Goal: Find specific page/section: Find specific page/section

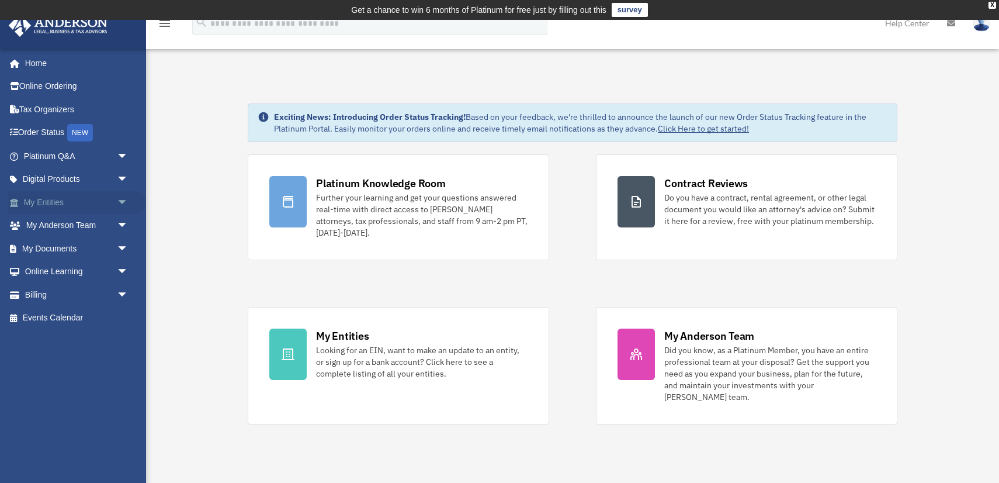
click at [117, 200] on span "arrow_drop_down" at bounding box center [128, 203] width 23 height 24
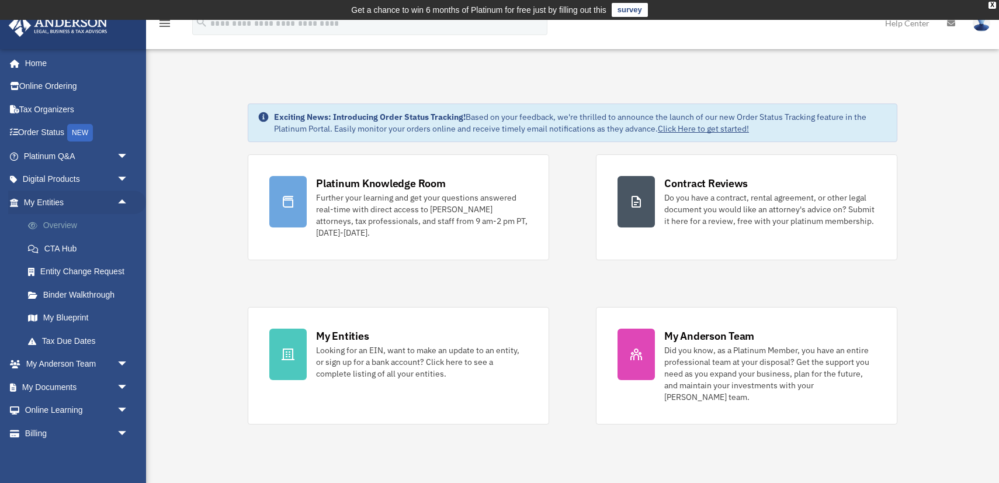
click at [76, 222] on link "Overview" at bounding box center [81, 225] width 130 height 23
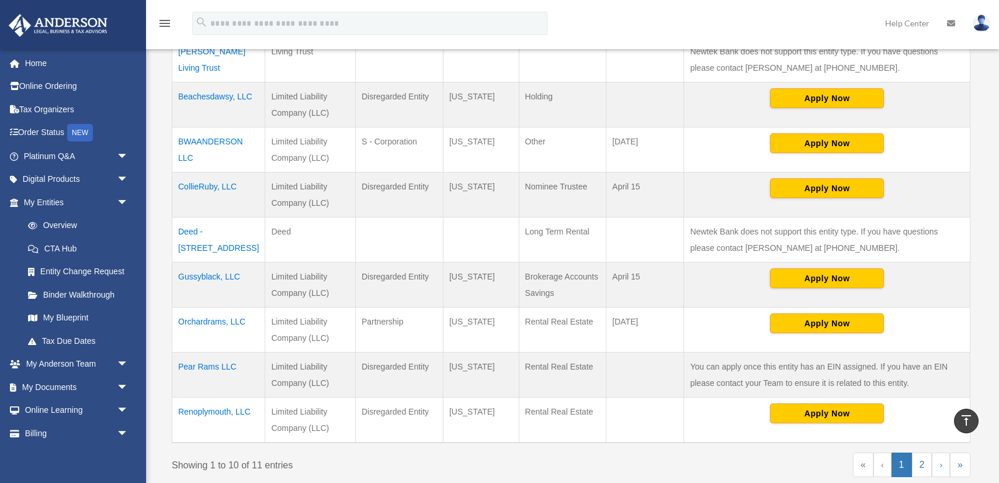
scroll to position [394, 0]
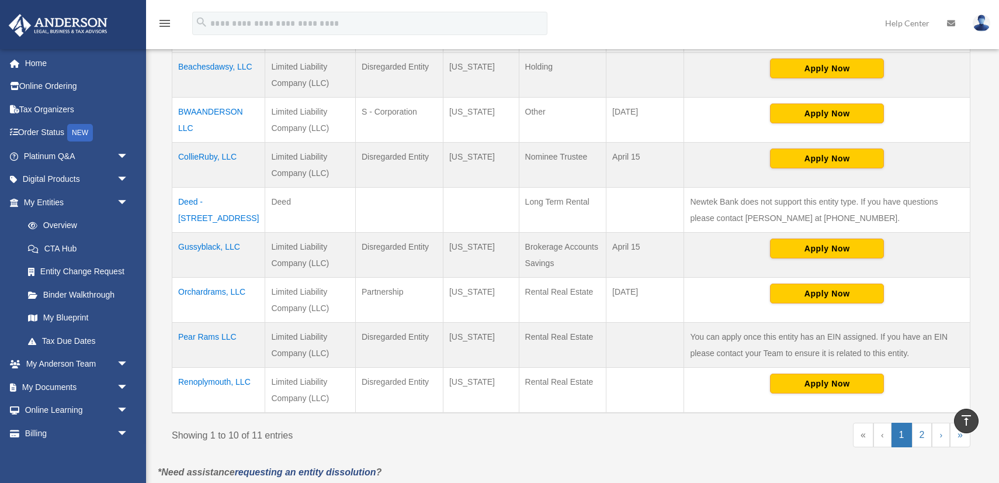
click at [222, 336] on td "Pear Rams LLC" at bounding box center [218, 345] width 93 height 45
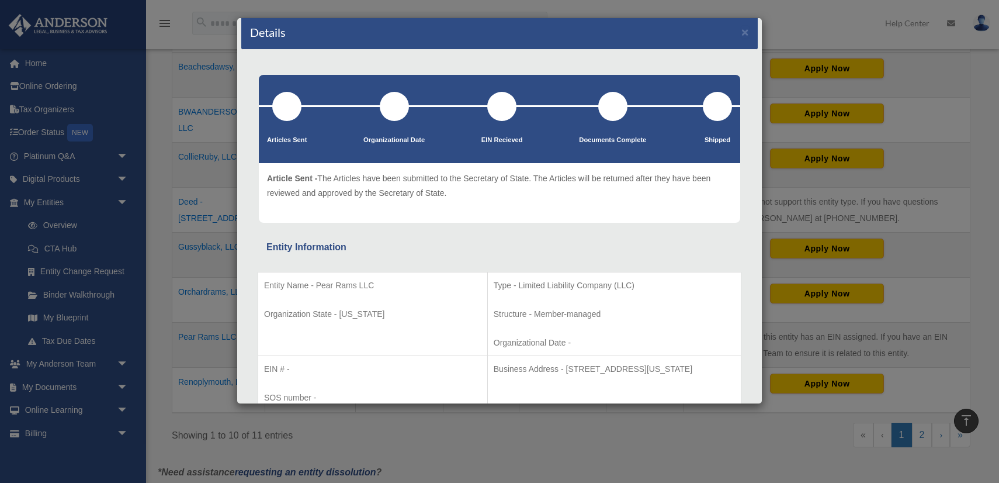
scroll to position [0, 0]
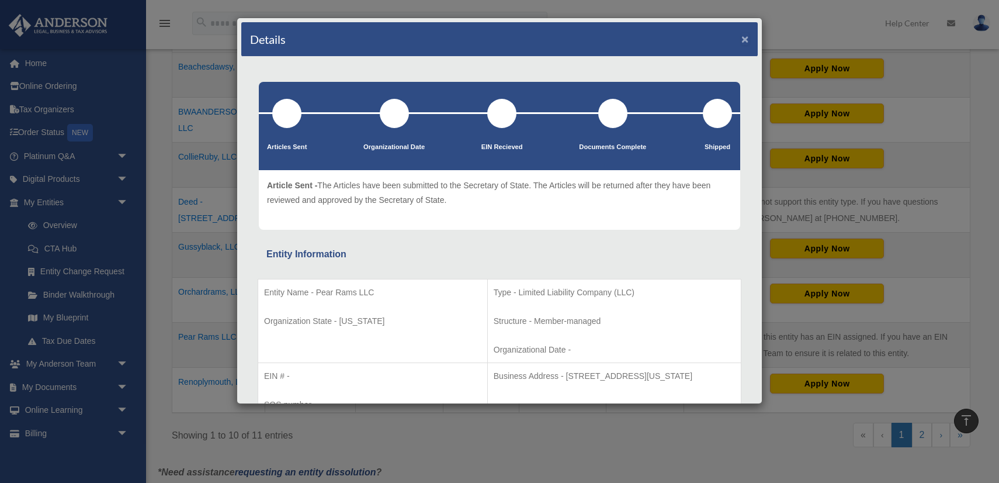
click at [746, 38] on button "×" at bounding box center [746, 39] width 8 height 12
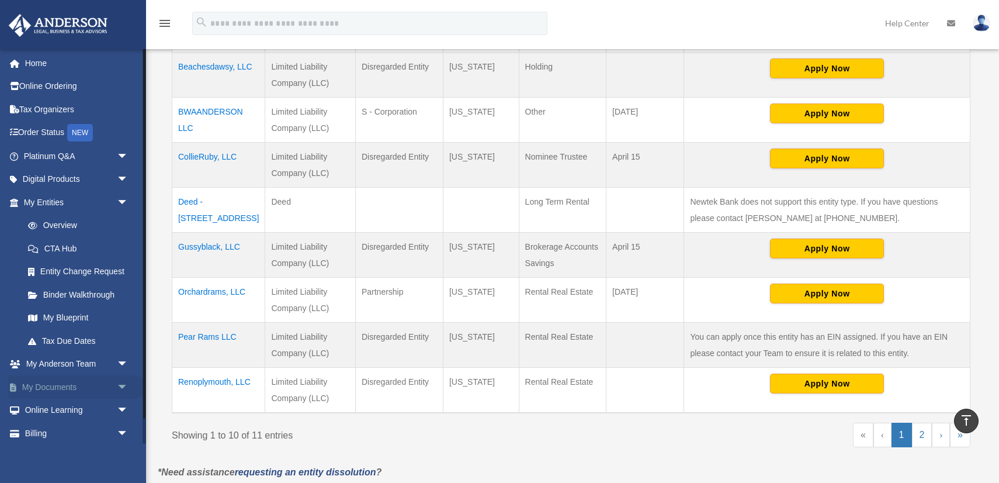
click at [120, 386] on span "arrow_drop_down" at bounding box center [128, 387] width 23 height 24
click at [47, 411] on link "Box" at bounding box center [81, 410] width 130 height 23
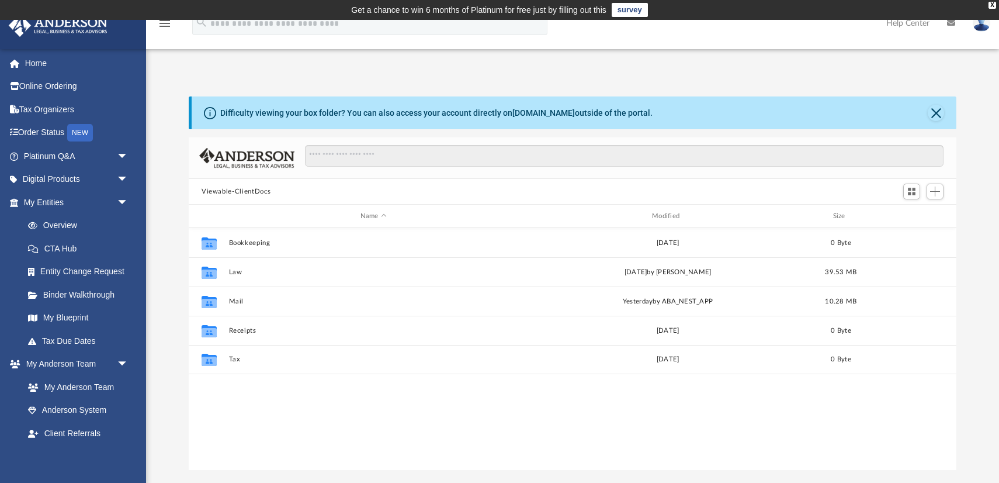
scroll to position [265, 768]
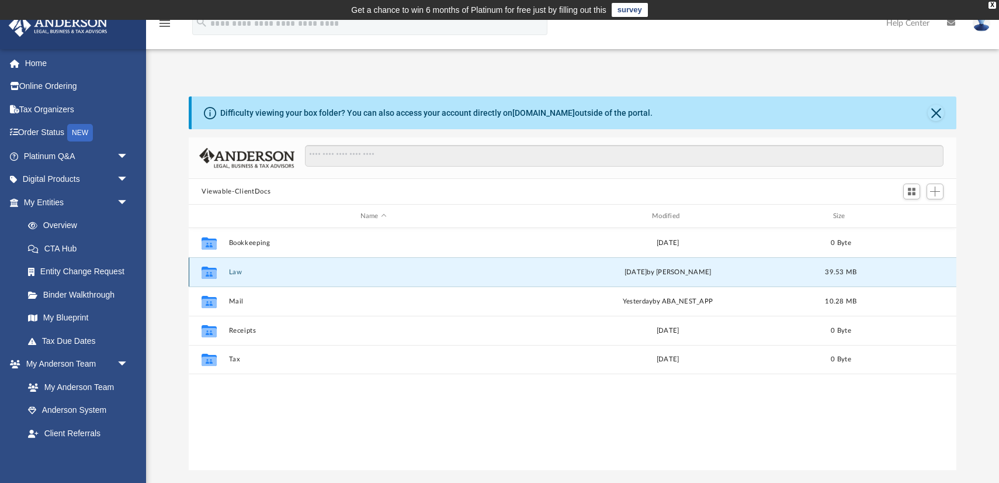
click at [241, 274] on button "Law" at bounding box center [373, 272] width 289 height 8
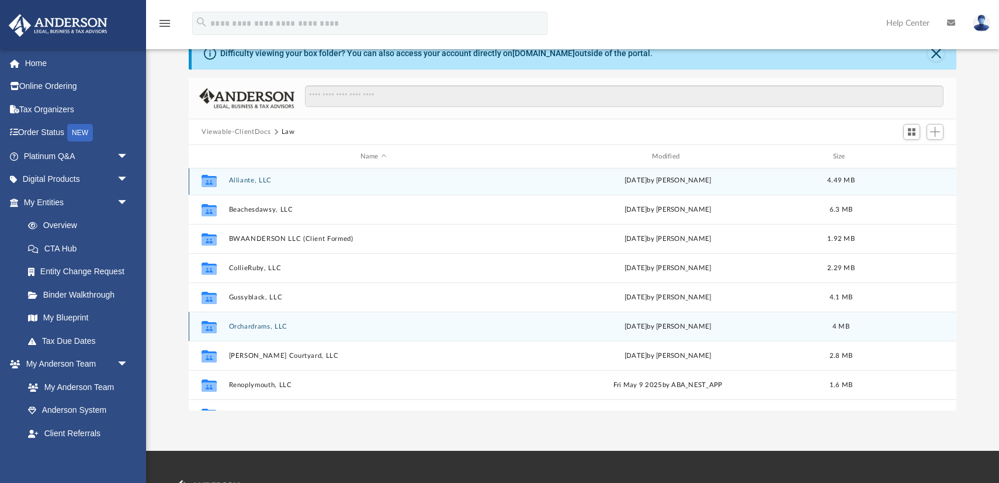
scroll to position [0, 0]
